Goal: Information Seeking & Learning: Learn about a topic

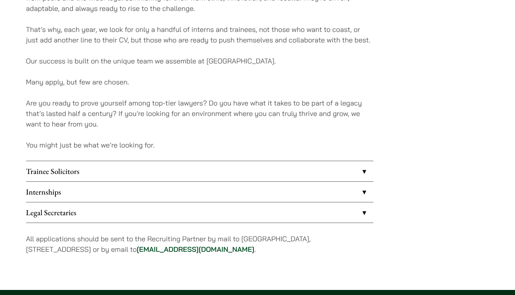
scroll to position [706, 0]
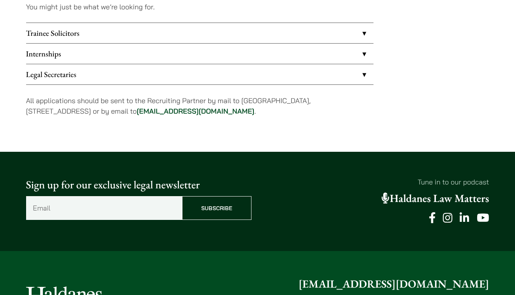
click at [123, 57] on link "Internships" at bounding box center [199, 54] width 347 height 20
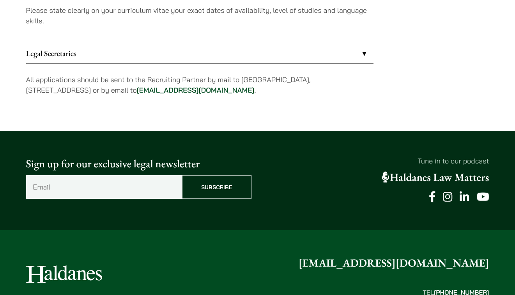
scroll to position [879, 0]
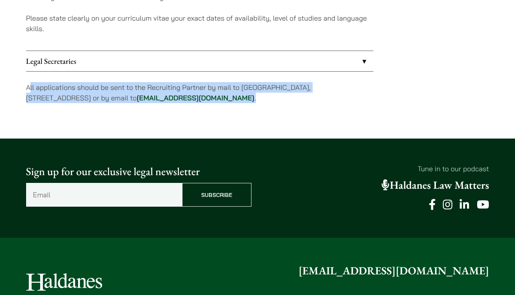
drag, startPoint x: 28, startPoint y: 87, endPoint x: 272, endPoint y: 97, distance: 244.2
click at [272, 97] on p "All applications should be sent to the Recruiting Partner by mail to [GEOGRAPHI…" at bounding box center [199, 92] width 347 height 21
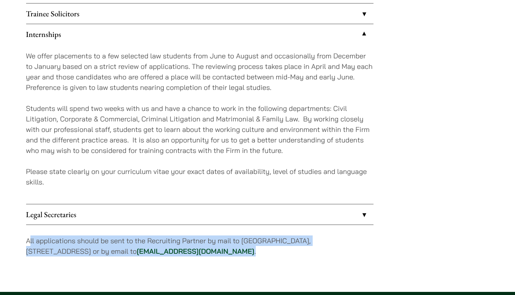
scroll to position [694, 0]
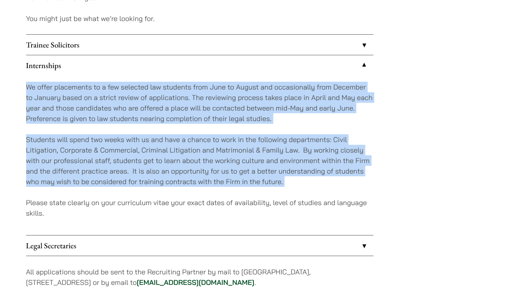
drag, startPoint x: 26, startPoint y: 86, endPoint x: 343, endPoint y: 199, distance: 337.2
click at [343, 199] on div "We offer placements to a few selected law students from June to August and occa…" at bounding box center [199, 156] width 347 height 160
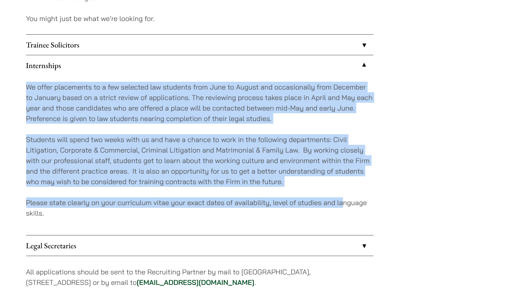
scroll to position [651, 0]
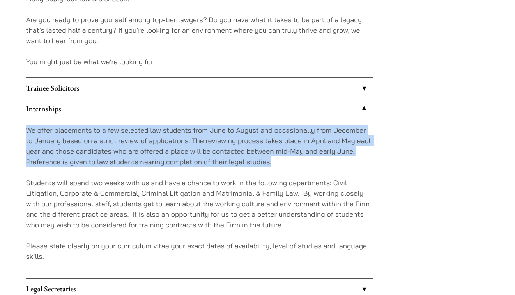
drag, startPoint x: 21, startPoint y: 129, endPoint x: 318, endPoint y: 163, distance: 299.0
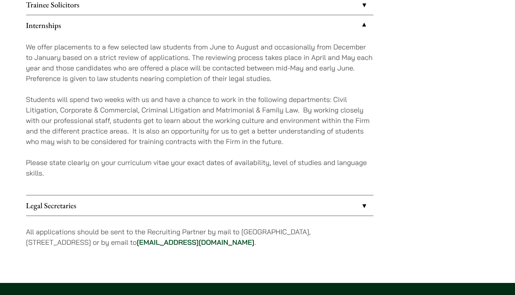
scroll to position [721, 0]
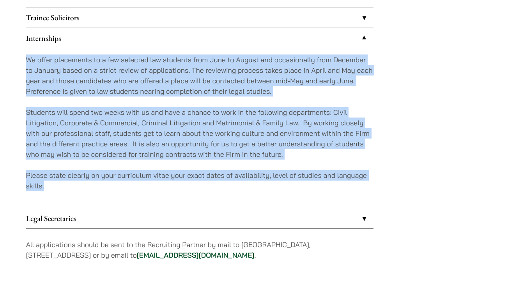
drag, startPoint x: 34, startPoint y: 62, endPoint x: 317, endPoint y: 184, distance: 308.4
click at [318, 184] on div "We offer placements to a few selected law students from June to August and occa…" at bounding box center [199, 128] width 347 height 160
